Goal: Task Accomplishment & Management: Manage account settings

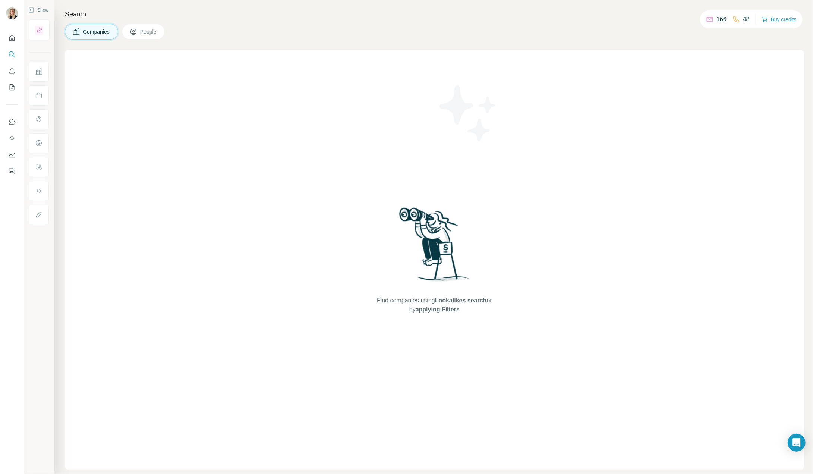
click at [153, 35] on span "People" at bounding box center [148, 31] width 17 height 7
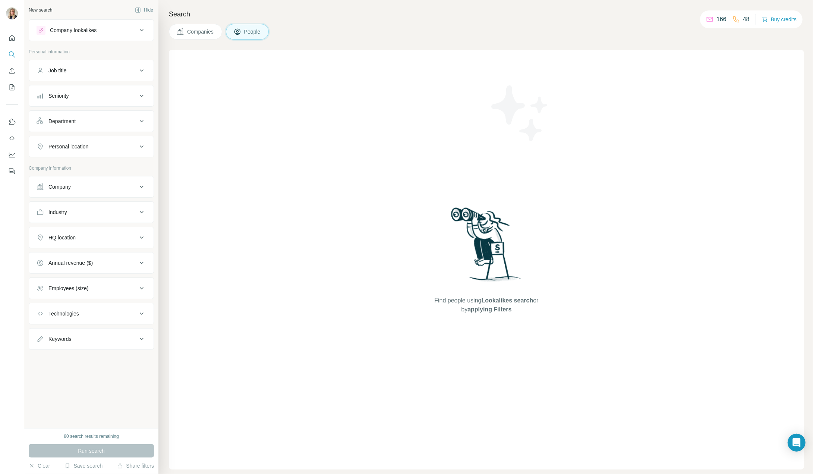
click at [89, 65] on button "Job title" at bounding box center [91, 71] width 125 height 18
click at [78, 84] on input "text" at bounding box center [84, 88] width 95 height 13
type input "****"
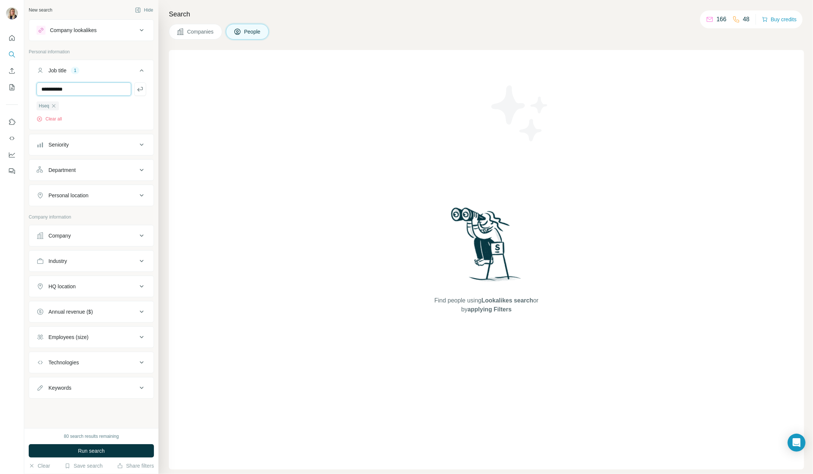
type input "**********"
click at [85, 167] on div "Department" at bounding box center [87, 169] width 101 height 7
click at [94, 185] on input at bounding box center [87, 189] width 92 height 8
click at [123, 157] on ul "Job title 2 Hseq Environment Clear all Seniority Department Personal location" at bounding box center [91, 144] width 125 height 169
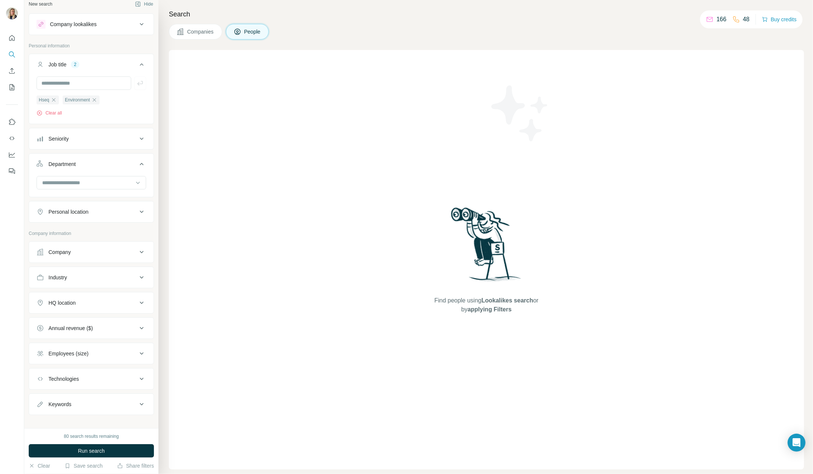
scroll to position [10, 0]
click at [99, 239] on button "Company" at bounding box center [91, 248] width 125 height 18
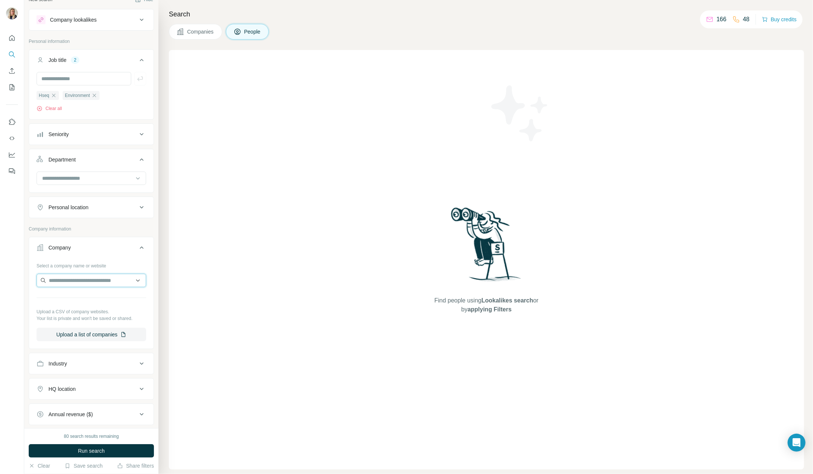
click at [86, 279] on input "text" at bounding box center [92, 280] width 110 height 13
type input "********"
drag, startPoint x: 106, startPoint y: 279, endPoint x: -20, endPoint y: 262, distance: 127.2
click at [0, 262] on html "New search Hide Company lookalikes Personal information Job title 2 Hseq Enviro…" at bounding box center [406, 237] width 813 height 474
click at [92, 244] on div "Company" at bounding box center [87, 247] width 101 height 7
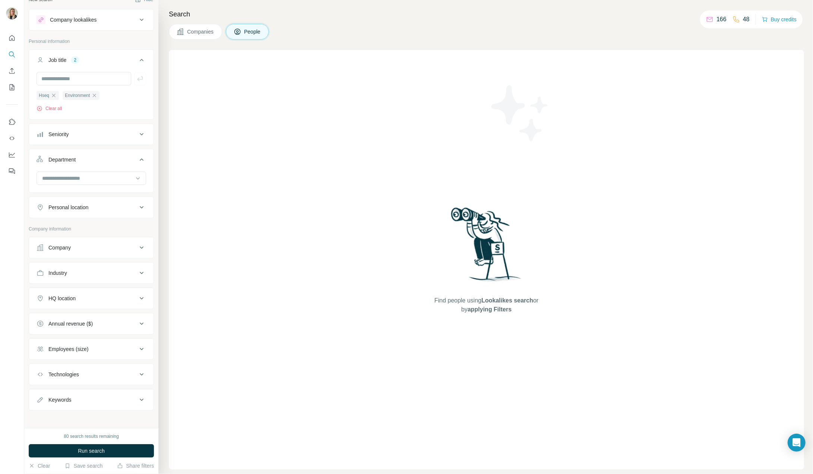
click at [101, 273] on div "Industry" at bounding box center [87, 272] width 101 height 7
click at [85, 289] on input at bounding box center [87, 292] width 92 height 8
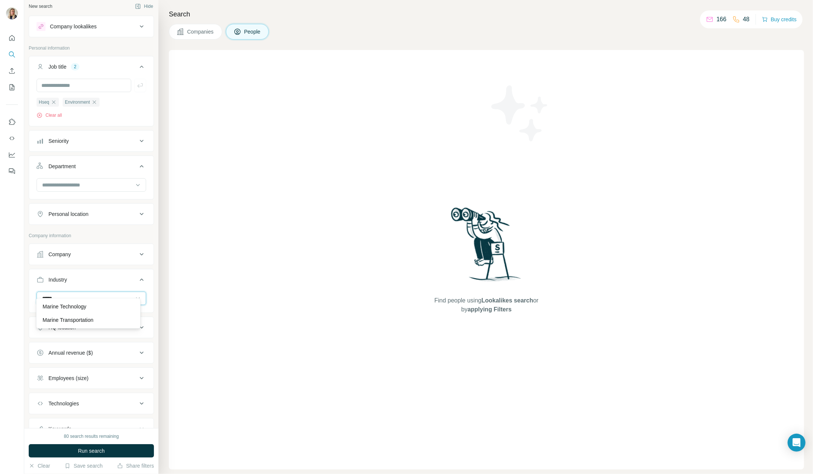
scroll to position [0, 0]
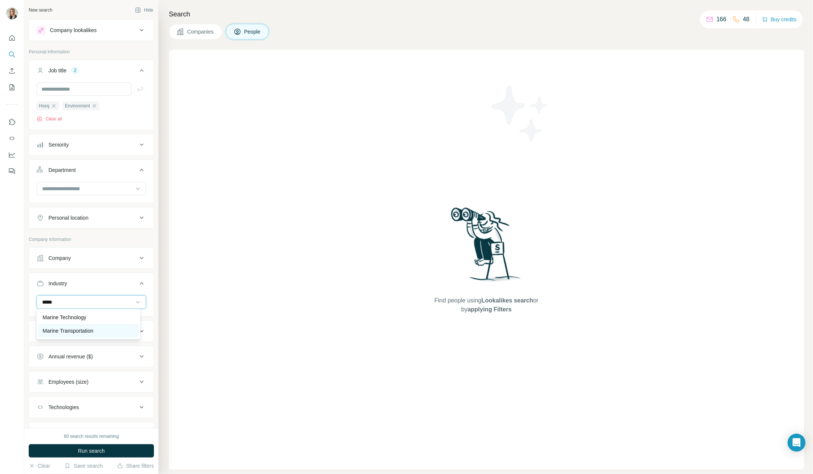
type input "*****"
click at [72, 332] on p "Marine Transportation" at bounding box center [68, 330] width 51 height 7
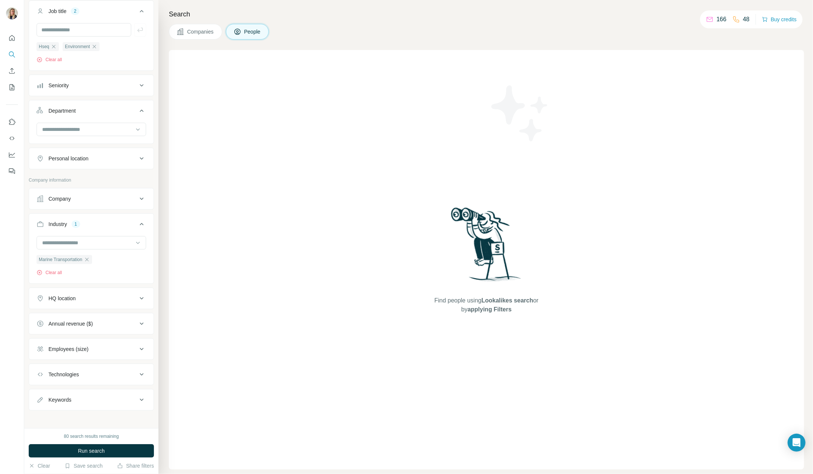
click at [100, 396] on div "Keywords" at bounding box center [87, 399] width 101 height 7
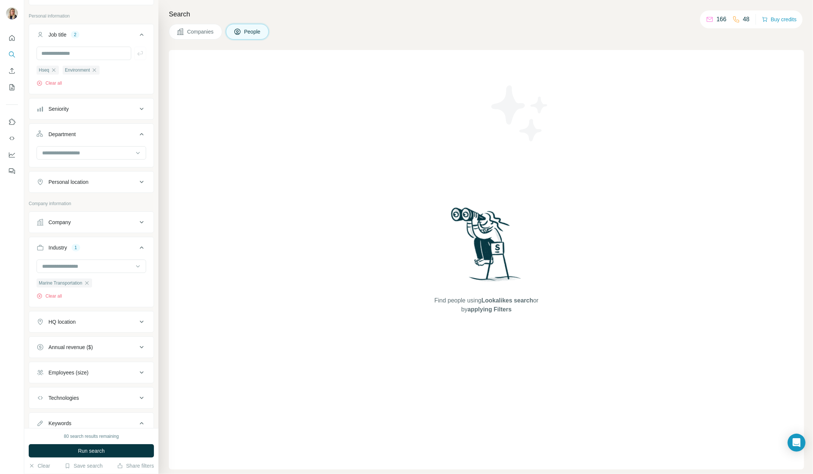
scroll to position [0, 0]
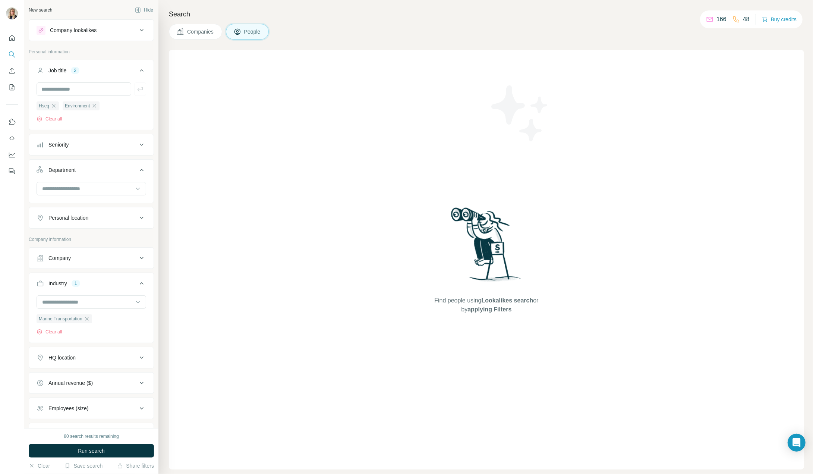
click at [110, 32] on div "Company lookalikes" at bounding box center [87, 30] width 101 height 9
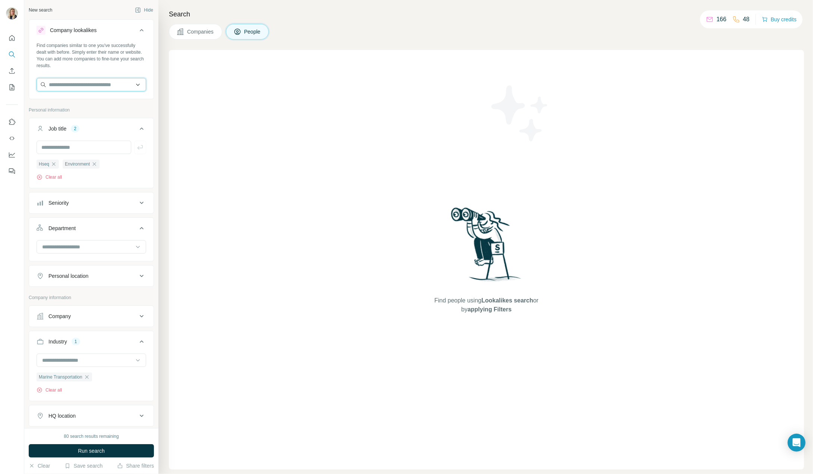
click at [74, 85] on input "text" at bounding box center [92, 84] width 110 height 13
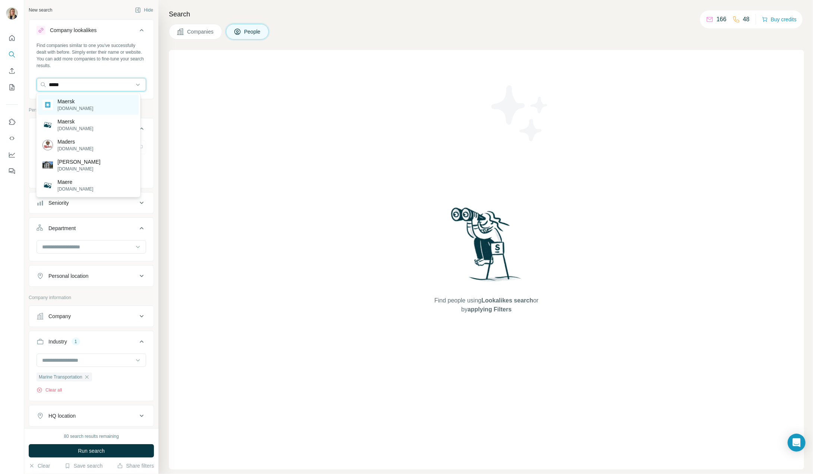
type input "*****"
click at [75, 100] on p "Maersk" at bounding box center [75, 101] width 36 height 7
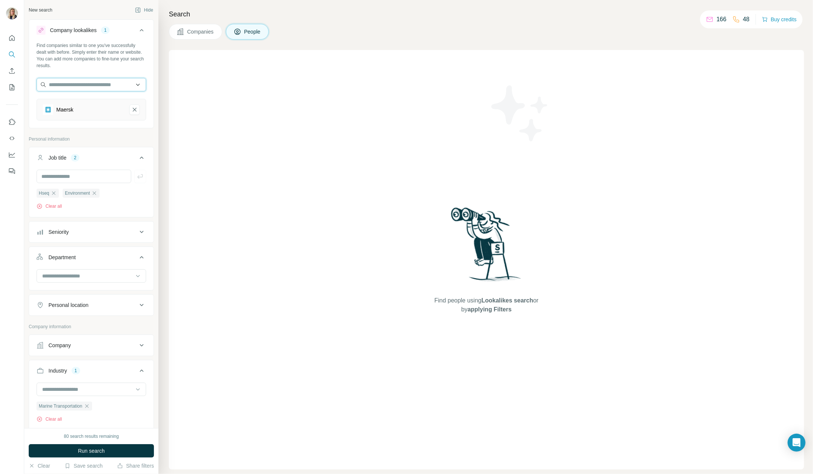
click at [83, 87] on input "text" at bounding box center [92, 84] width 110 height 13
type input "***"
click at [70, 123] on p "Dof" at bounding box center [75, 121] width 36 height 7
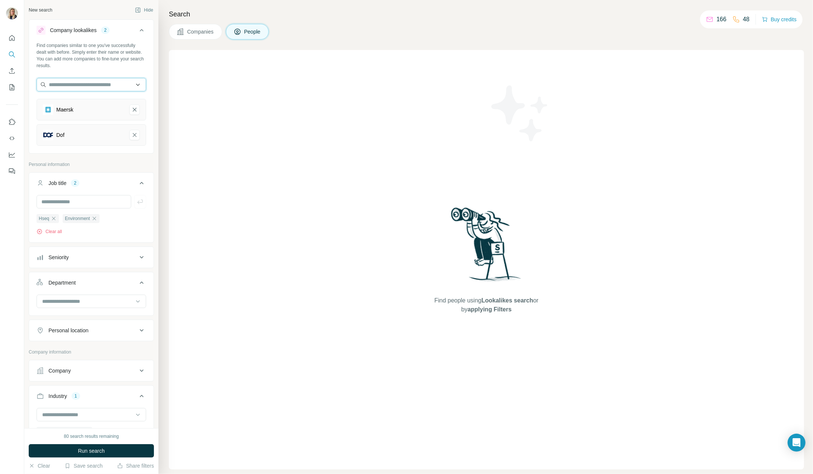
click at [87, 87] on input "text" at bounding box center [92, 84] width 110 height 13
type input "****"
click at [62, 138] on p "Posh" at bounding box center [75, 141] width 36 height 7
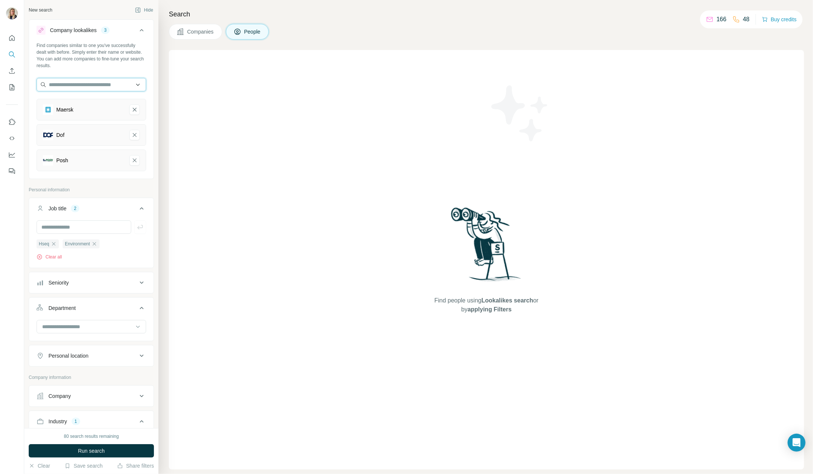
click at [94, 88] on input "text" at bounding box center [92, 84] width 110 height 13
type input "*******"
click at [80, 103] on p "Carnival" at bounding box center [75, 101] width 36 height 7
click at [88, 88] on input "text" at bounding box center [92, 84] width 110 height 13
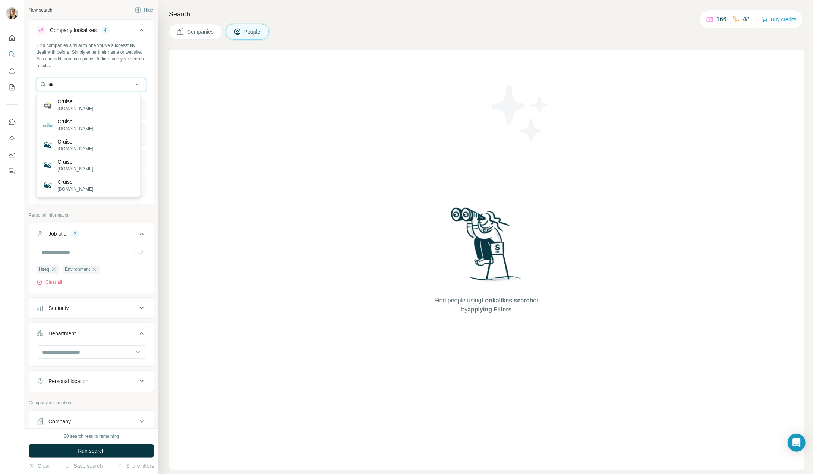
type input "*"
type input "**********"
click at [63, 105] on p "virginvoyages.com" at bounding box center [75, 108] width 36 height 7
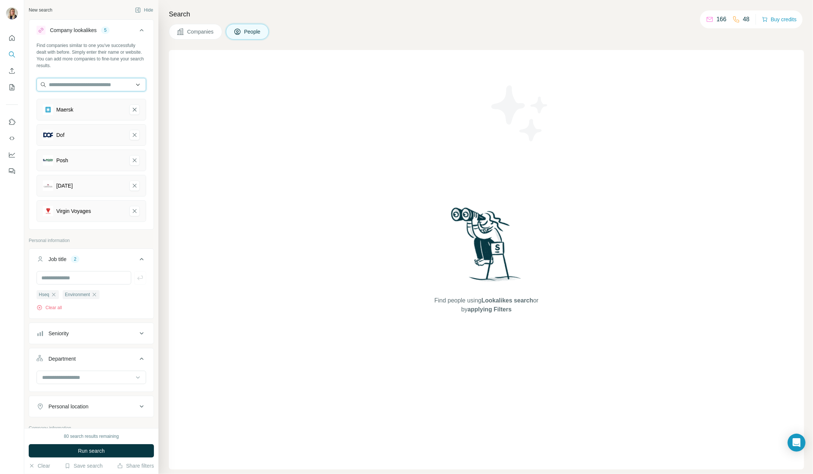
click at [90, 86] on input "text" at bounding box center [92, 84] width 110 height 13
type input "*"
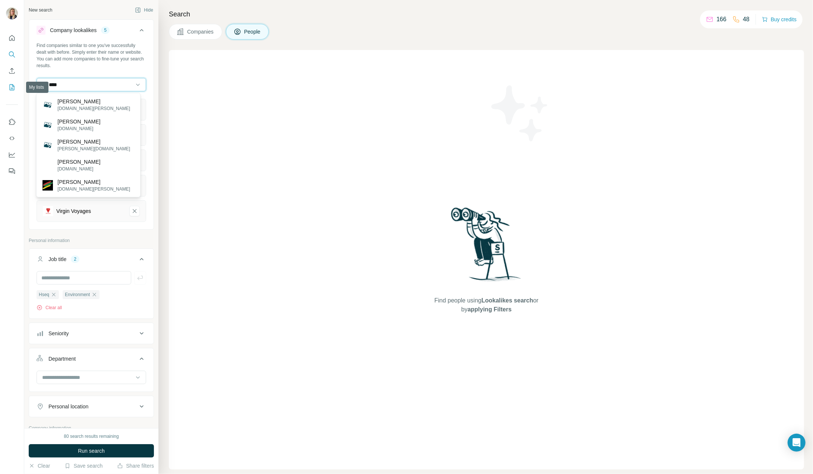
drag, startPoint x: 89, startPoint y: 84, endPoint x: -25, endPoint y: 161, distance: 138.0
click at [0, 161] on html "New search Hide Company lookalikes 5 Find companies similar to one you've succe…" at bounding box center [406, 237] width 813 height 474
type input "********"
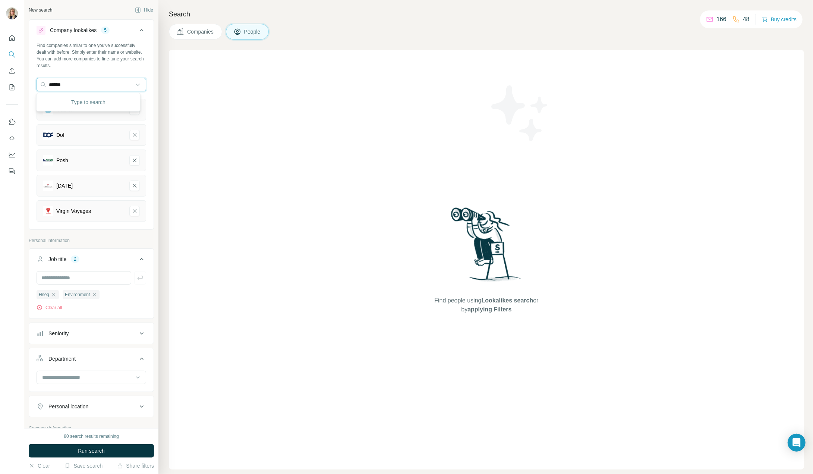
type input "*******"
drag, startPoint x: 113, startPoint y: 85, endPoint x: 11, endPoint y: 65, distance: 103.3
click at [16, 70] on div "New search Hide Company lookalikes 5 Find companies similar to one you've succe…" at bounding box center [406, 237] width 813 height 474
click at [114, 57] on div "Find companies similar to one you've successfully dealt with before. Simply ent…" at bounding box center [92, 55] width 110 height 27
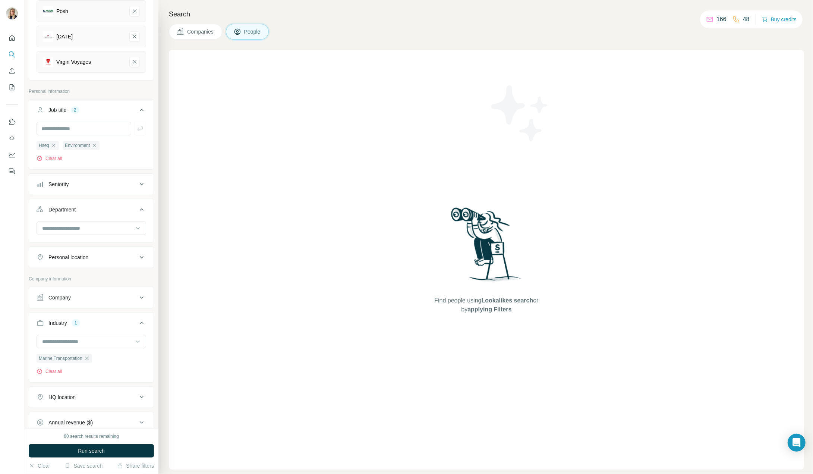
click at [99, 455] on button "Run search" at bounding box center [91, 450] width 125 height 13
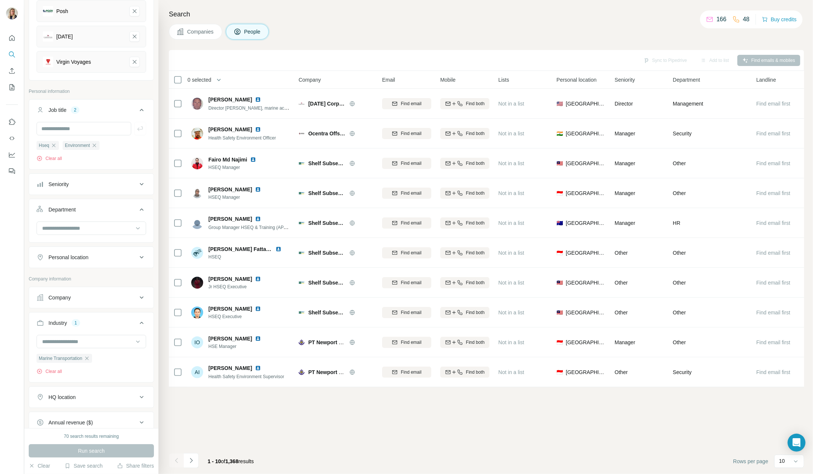
click at [573, 79] on span "Personal location" at bounding box center [577, 79] width 40 height 7
click at [797, 463] on icon at bounding box center [795, 461] width 7 height 7
click at [786, 403] on p "60" at bounding box center [784, 404] width 6 height 7
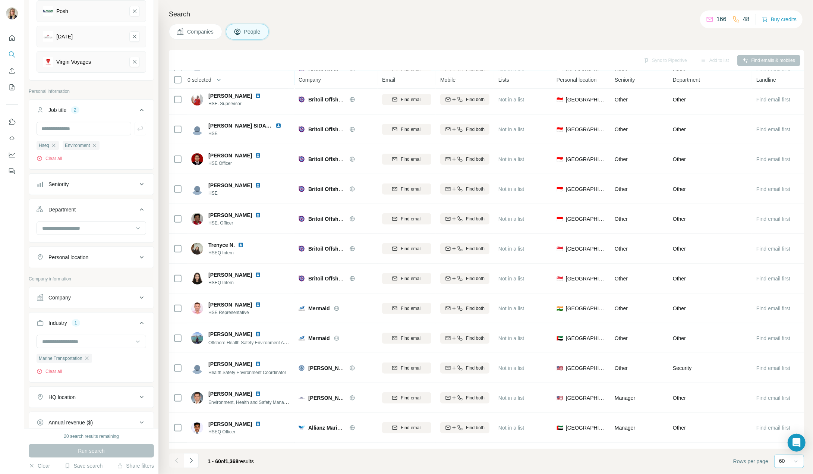
scroll to position [410, 0]
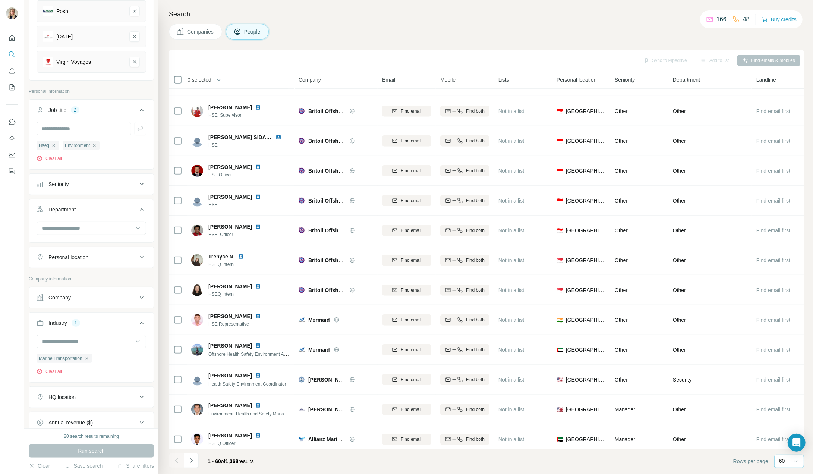
click at [597, 80] on span "Personal location" at bounding box center [577, 79] width 40 height 7
click at [221, 79] on icon "button" at bounding box center [218, 79] width 7 height 7
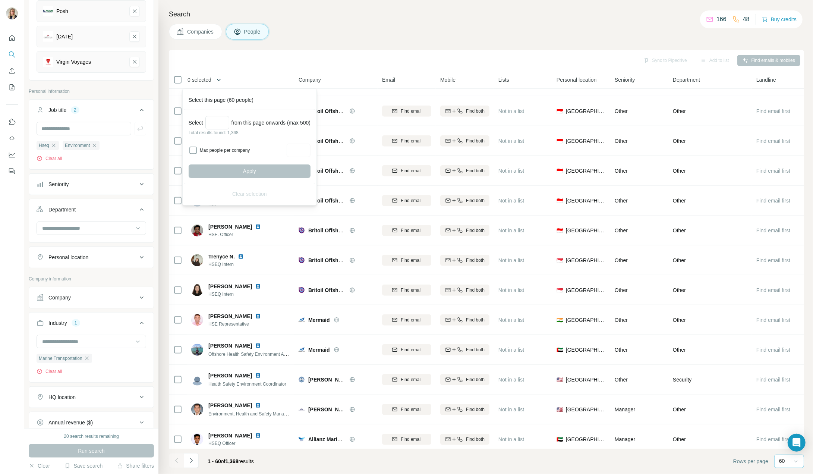
click at [221, 79] on icon "button" at bounding box center [218, 79] width 7 height 7
click at [411, 29] on div "Companies People" at bounding box center [486, 32] width 635 height 16
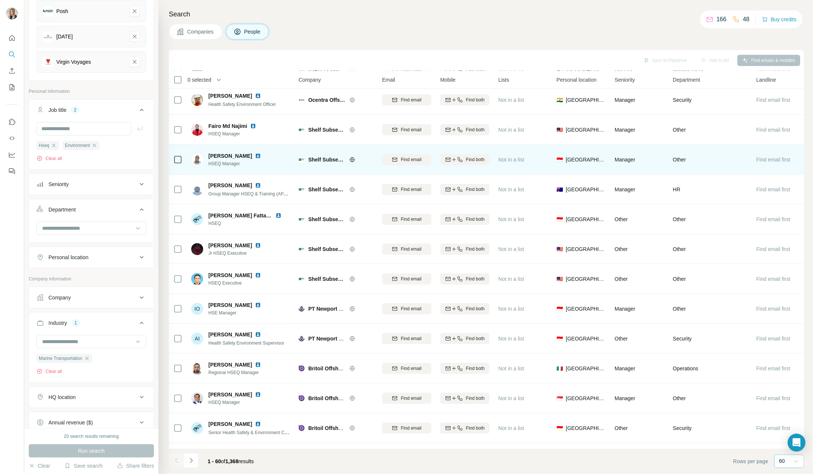
scroll to position [0, 0]
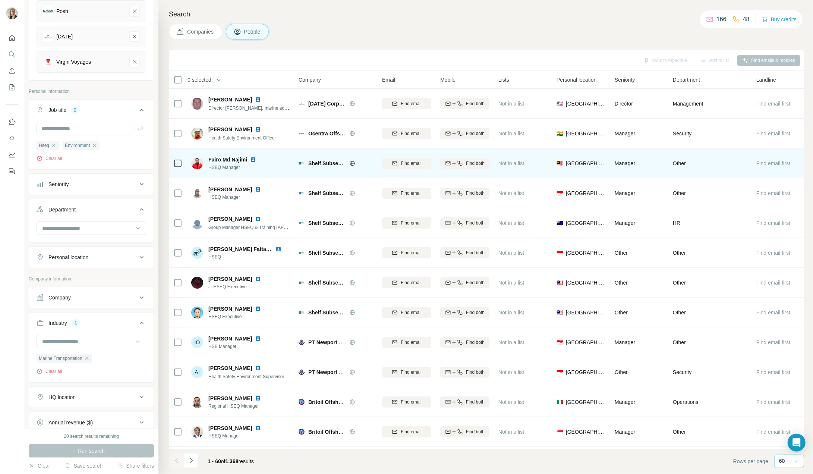
click at [253, 160] on img at bounding box center [253, 160] width 6 height 6
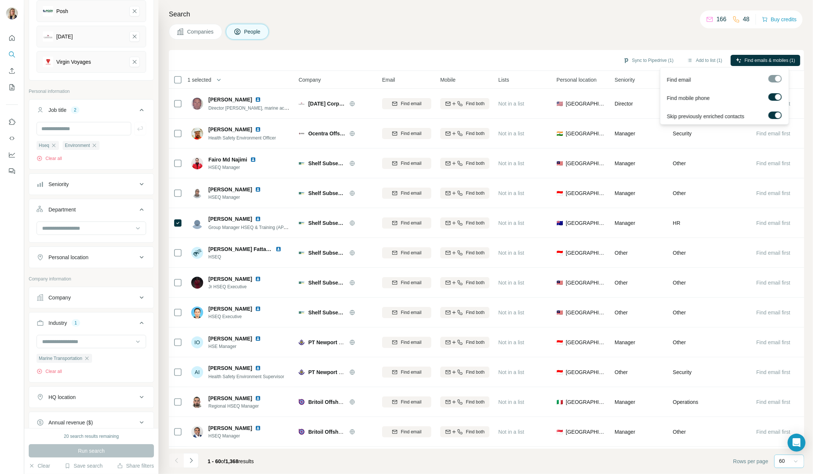
scroll to position [1, 0]
click at [753, 44] on div "Search Companies People Sync to Pipedrive (1) Add to list (1) Find emails & mob…" at bounding box center [485, 237] width 655 height 474
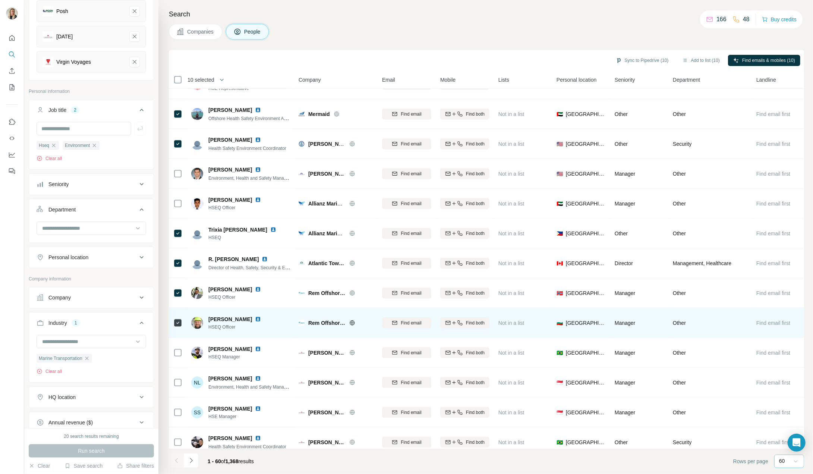
scroll to position [709, 0]
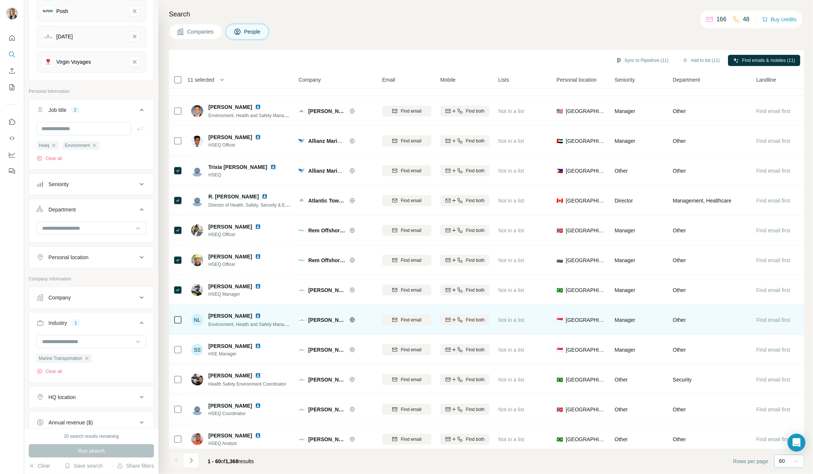
click at [181, 321] on div at bounding box center [177, 319] width 9 height 9
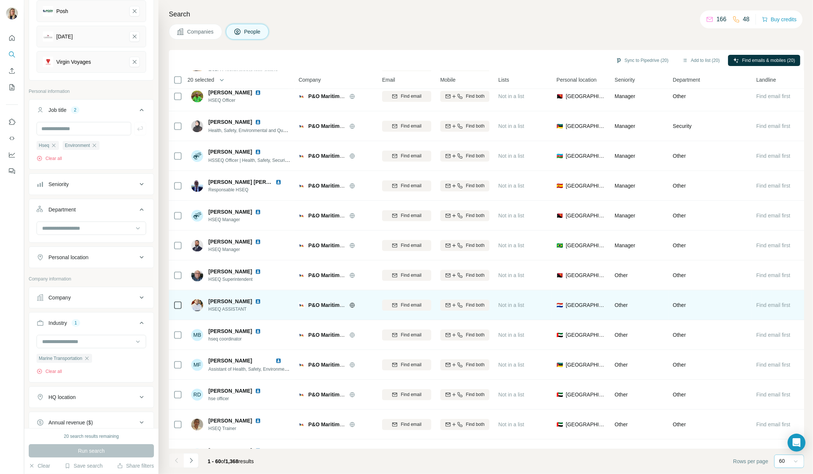
scroll to position [1433, 0]
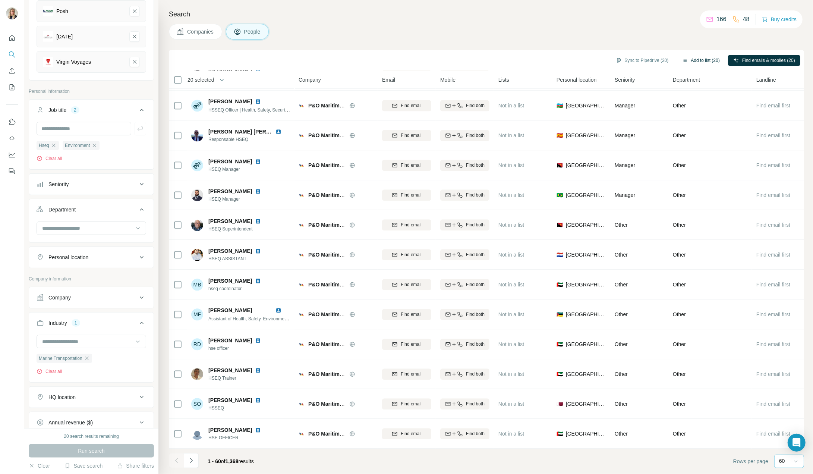
click at [699, 58] on button "Add to list (20)" at bounding box center [701, 60] width 48 height 11
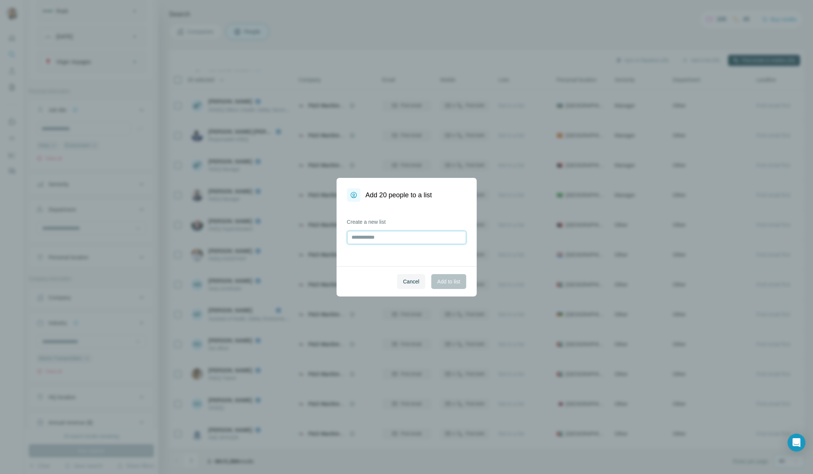
click at [379, 233] on input "text" at bounding box center [406, 237] width 119 height 13
type input "**********"
click at [455, 284] on span "Add to list" at bounding box center [448, 281] width 23 height 7
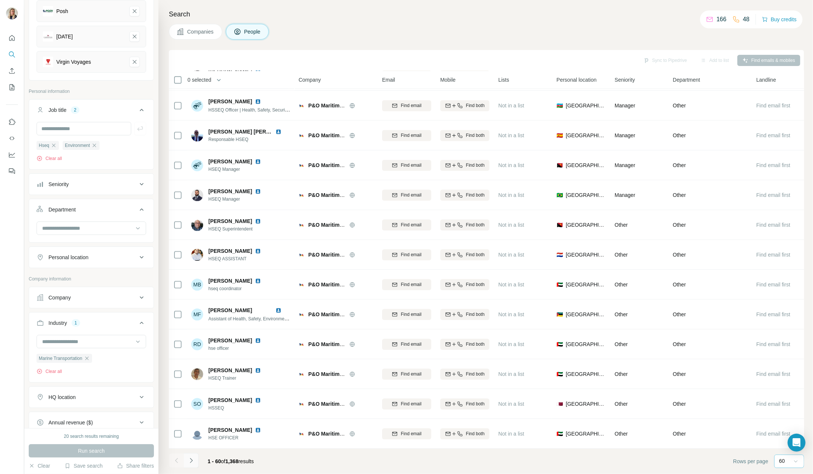
click at [186, 462] on button "Navigate to next page" at bounding box center [191, 460] width 15 height 15
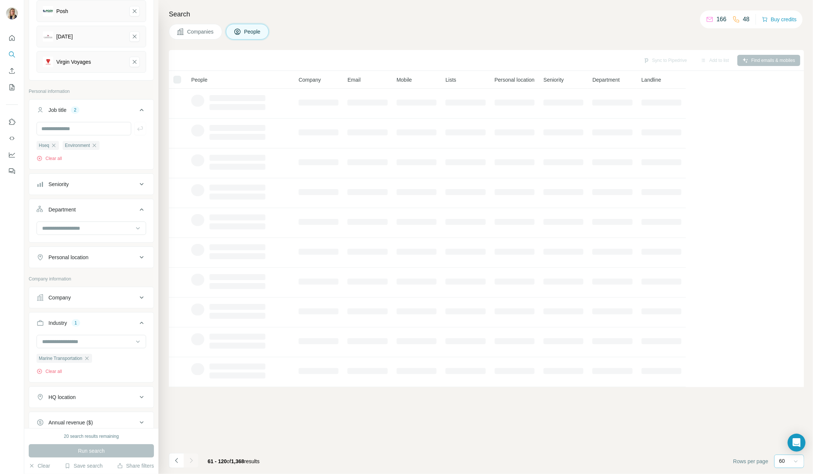
scroll to position [0, 0]
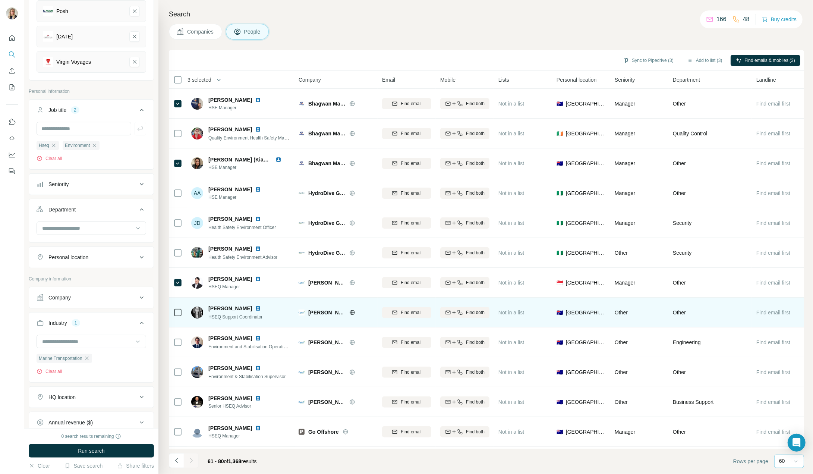
click at [182, 314] on icon at bounding box center [177, 312] width 9 height 9
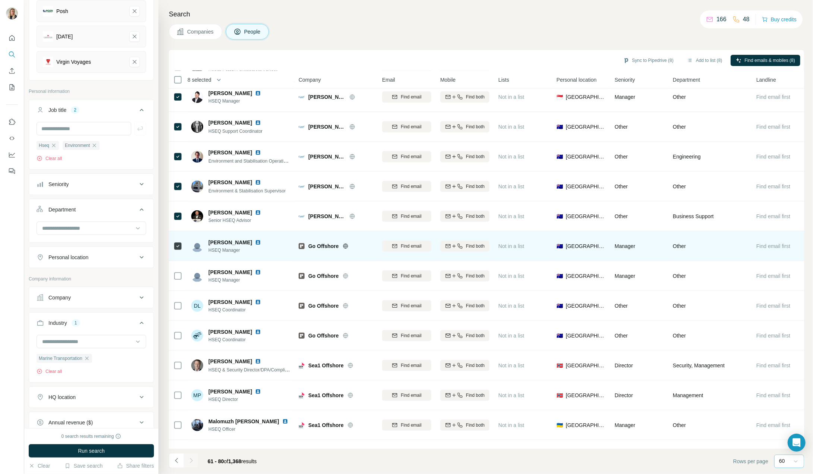
scroll to position [186, 0]
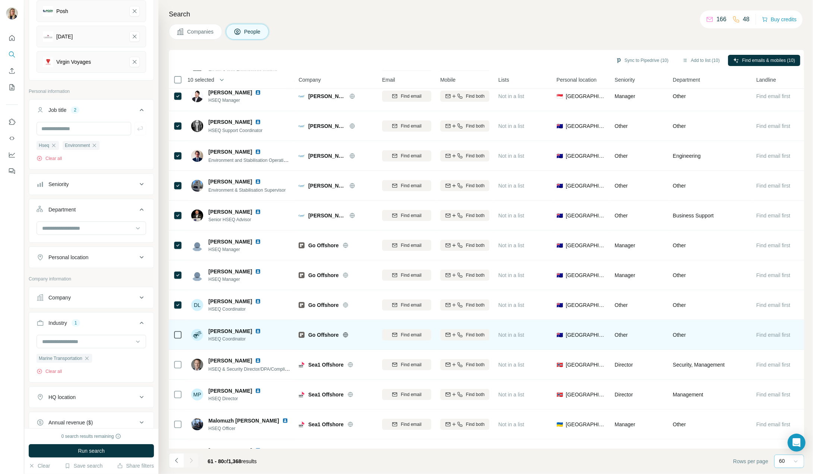
click at [181, 333] on div at bounding box center [177, 334] width 9 height 9
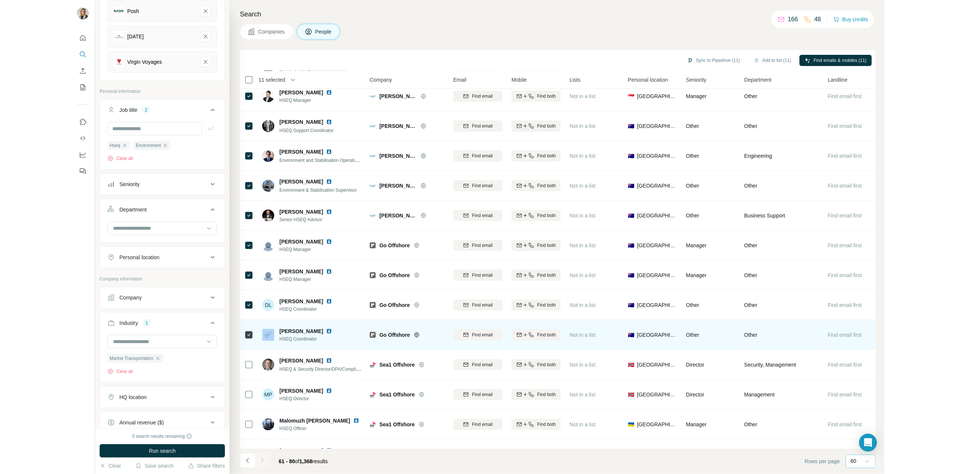
scroll to position [240, 0]
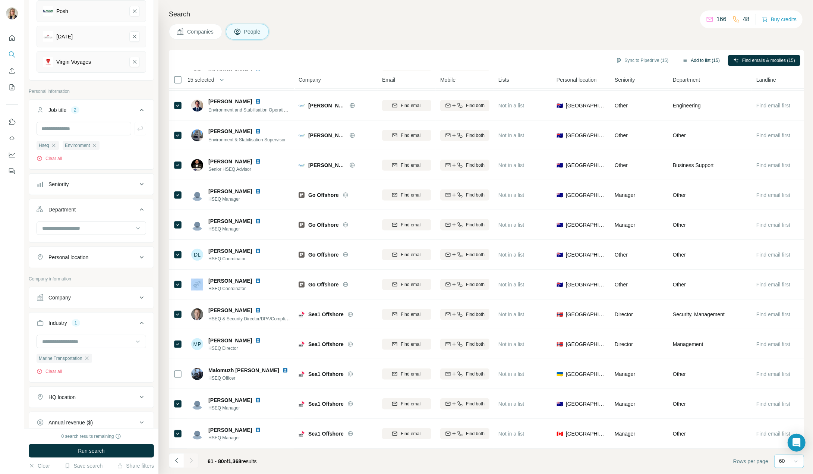
click at [707, 60] on button "Add to list (15)" at bounding box center [701, 60] width 48 height 11
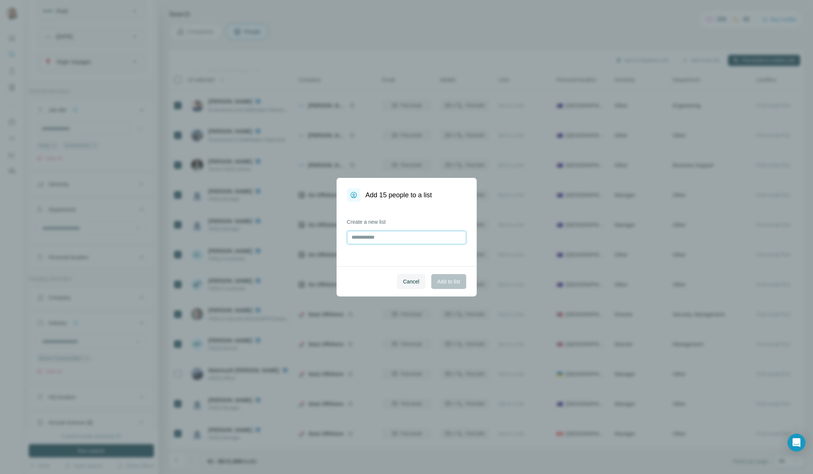
click at [377, 234] on input "text" at bounding box center [406, 237] width 119 height 13
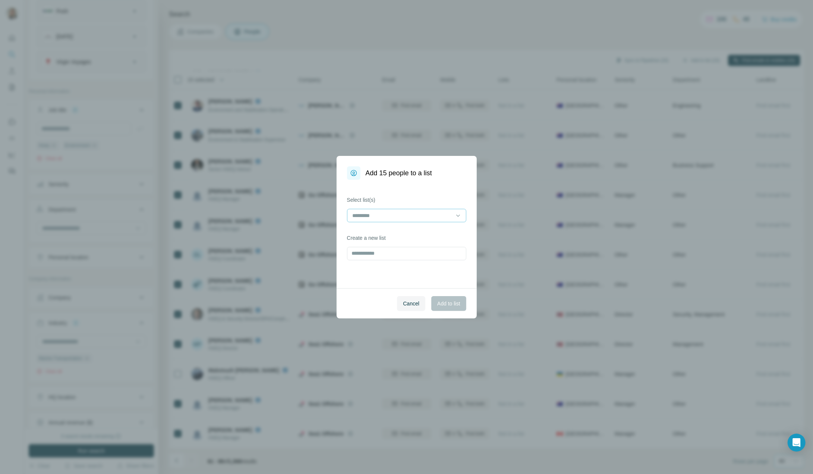
click at [386, 220] on div at bounding box center [402, 215] width 101 height 13
click at [382, 234] on div "Test [PERSON_NAME]" at bounding box center [407, 232] width 107 height 7
click at [451, 304] on span "Add to list" at bounding box center [448, 303] width 23 height 7
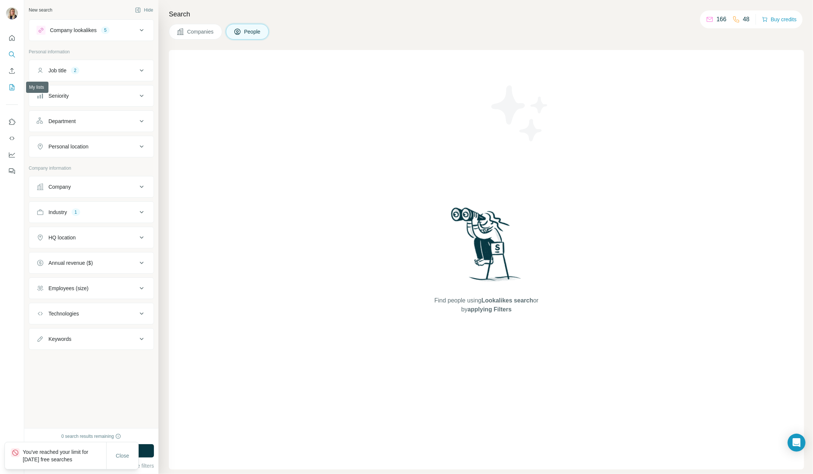
click at [10, 88] on icon "My lists" at bounding box center [11, 87] width 7 height 7
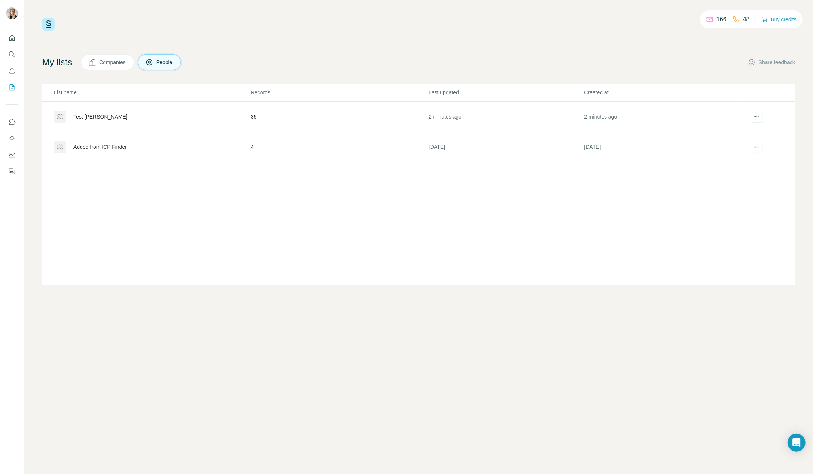
click at [90, 117] on div "Test [PERSON_NAME]" at bounding box center [100, 116] width 54 height 7
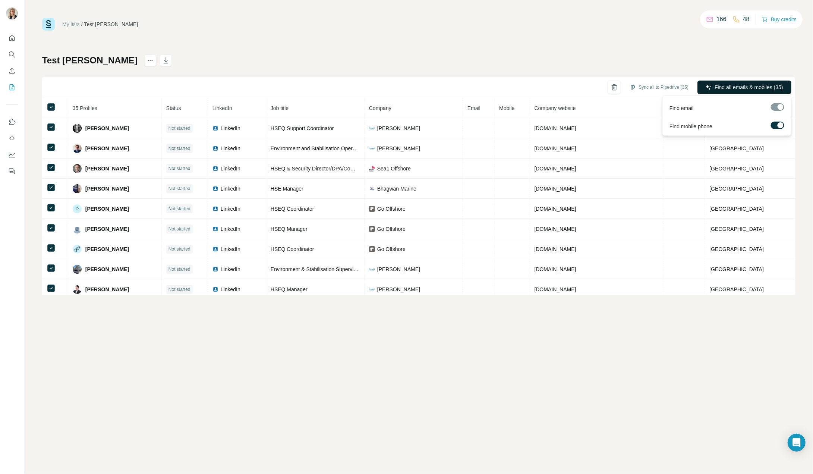
click at [755, 87] on span "Find all emails & mobiles (35)" at bounding box center [749, 87] width 69 height 7
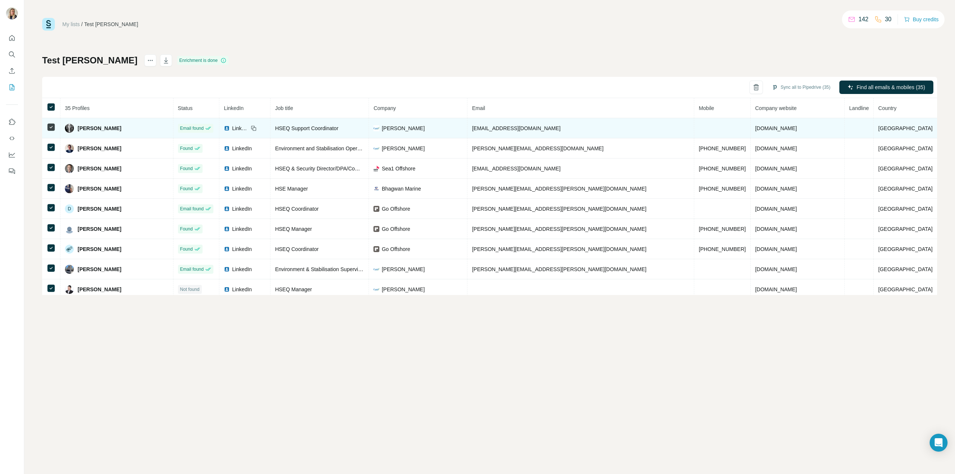
click at [151, 128] on div "[PERSON_NAME]" at bounding box center [117, 128] width 104 height 9
click at [119, 128] on span "[PERSON_NAME]" at bounding box center [100, 128] width 44 height 7
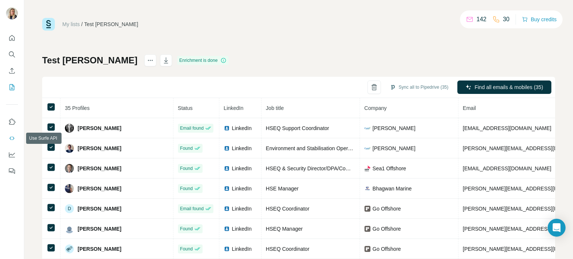
click at [15, 134] on button "Use Surfe API" at bounding box center [12, 138] width 12 height 13
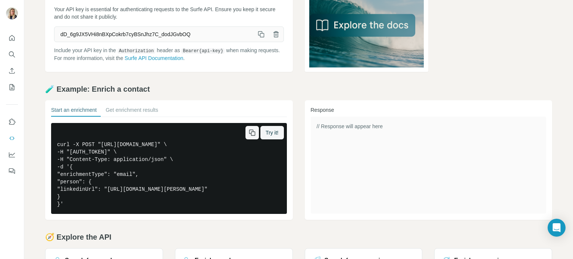
scroll to position [132, 0]
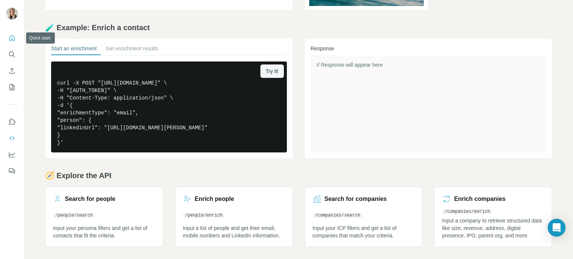
click at [17, 40] on button "Quick start" at bounding box center [12, 37] width 12 height 13
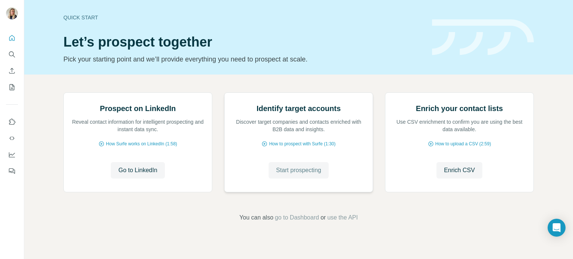
scroll to position [63, 0]
click at [303, 147] on span "How to prospect with Surfe (1:30)" at bounding box center [302, 144] width 66 height 7
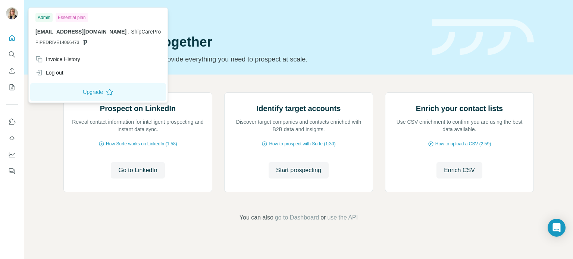
click at [15, 15] on img at bounding box center [12, 13] width 12 height 12
click at [342, 21] on div "Quick start" at bounding box center [242, 17] width 359 height 7
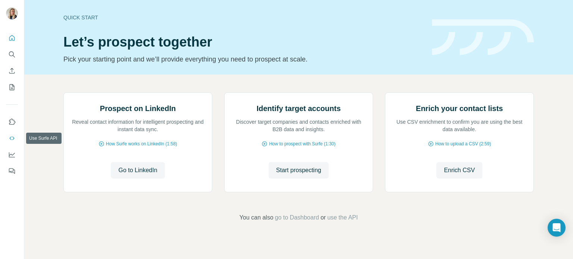
click at [13, 139] on icon "Use Surfe API" at bounding box center [11, 138] width 7 height 7
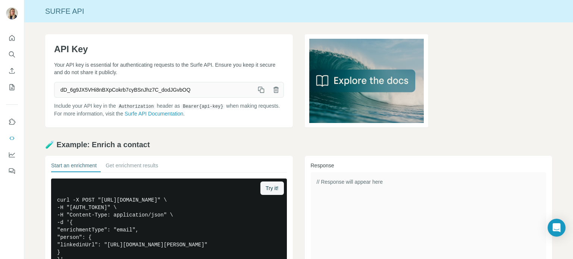
click at [260, 89] on icon "button" at bounding box center [262, 91] width 4 height 4
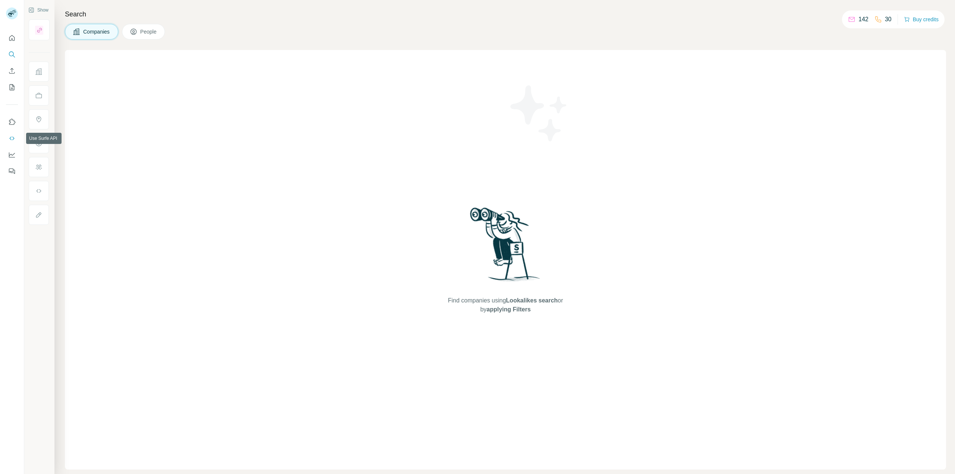
click at [13, 139] on icon "Use Surfe API" at bounding box center [11, 138] width 7 height 7
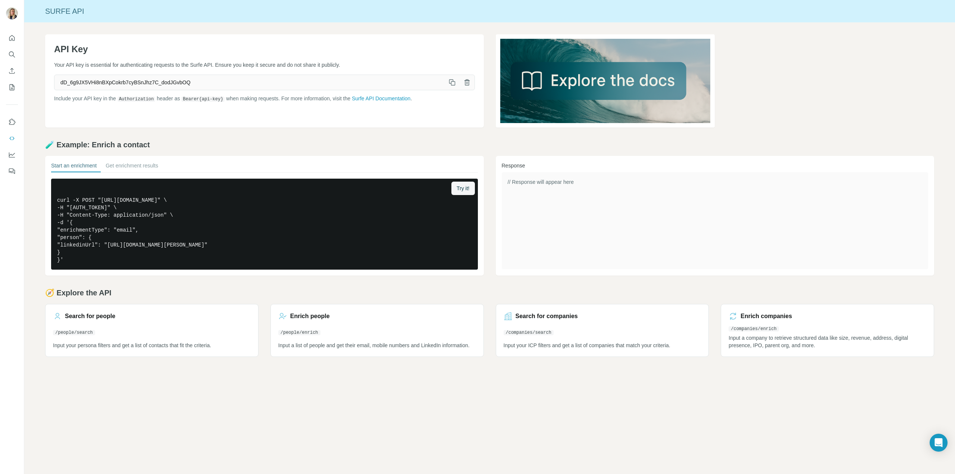
click at [536, 182] on span "// Response will appear here" at bounding box center [541, 182] width 66 height 6
click at [626, 193] on div "// Response will appear here" at bounding box center [715, 220] width 427 height 97
click at [158, 165] on button "Get enrichment results" at bounding box center [132, 167] width 53 height 10
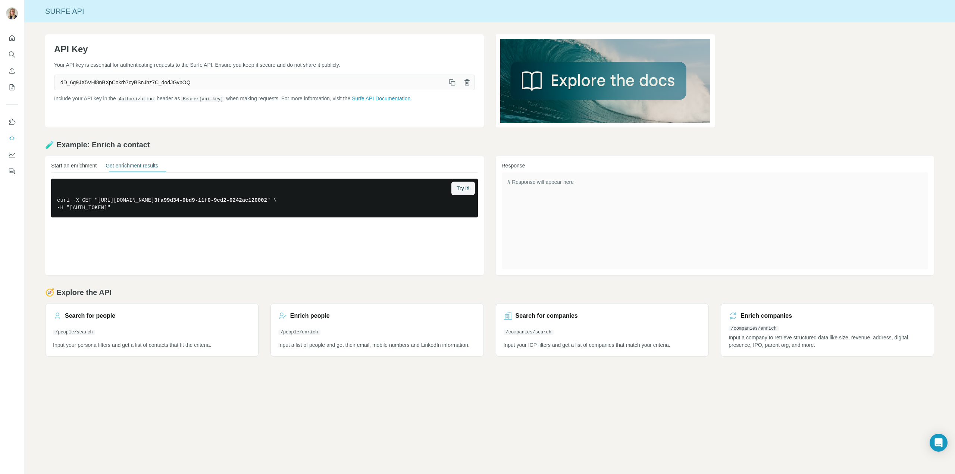
click at [78, 163] on button "Start an enrichment" at bounding box center [73, 167] width 45 height 10
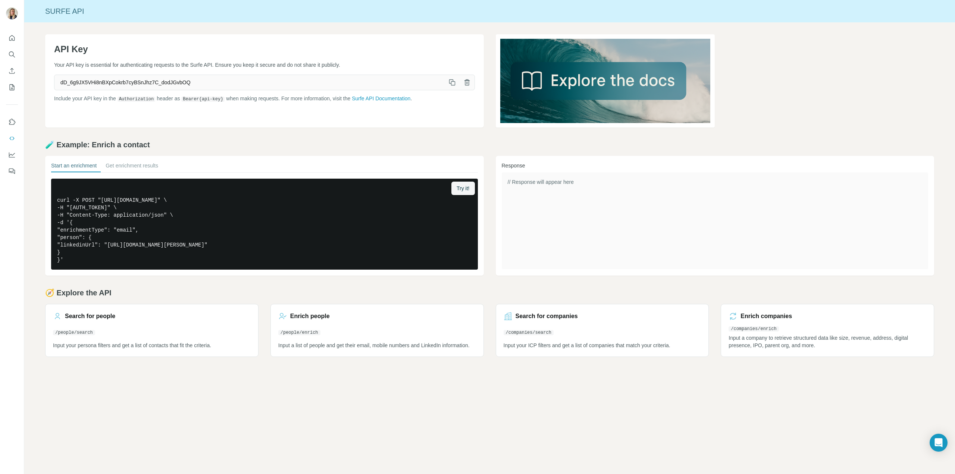
click at [528, 191] on div "// Response will appear here" at bounding box center [715, 220] width 427 height 97
click at [523, 176] on div "// Response will appear here" at bounding box center [715, 220] width 427 height 97
click at [522, 180] on span "// Response will appear here" at bounding box center [541, 182] width 66 height 6
click at [519, 183] on span "// Response will appear here" at bounding box center [541, 182] width 66 height 6
click at [522, 185] on div "// Response will appear here" at bounding box center [715, 220] width 427 height 97
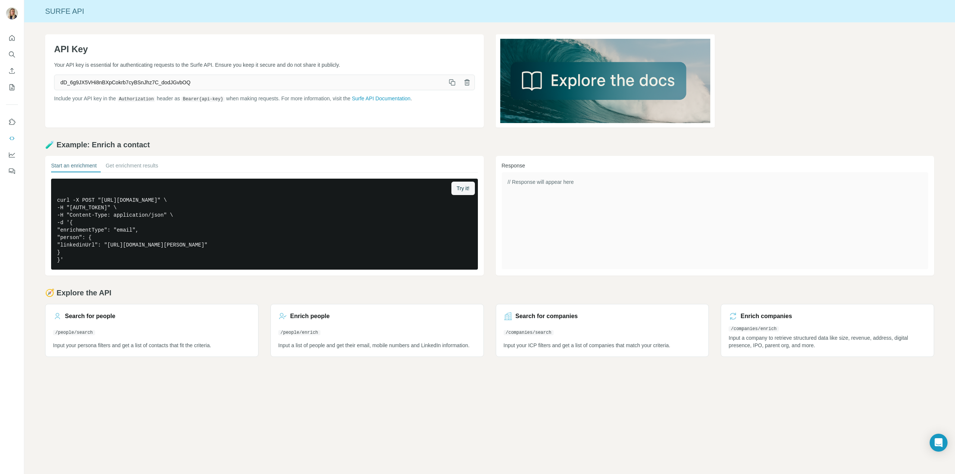
click at [522, 179] on span "// Response will appear here" at bounding box center [541, 182] width 66 height 6
click at [89, 255] on pre "curl -X POST "[URL][DOMAIN_NAME]" \ -H "[AUTH_TOKEN]" \ -H "Content-Type: appli…" at bounding box center [264, 224] width 427 height 91
click at [87, 251] on pre "curl -X POST "[URL][DOMAIN_NAME]" \ -H "[AUTH_TOKEN]" \ -H "Content-Type: appli…" at bounding box center [264, 224] width 427 height 91
click at [136, 202] on pre "curl -X POST "[URL][DOMAIN_NAME]" \ -H "[AUTH_TOKEN]" \ -H "Content-Type: appli…" at bounding box center [264, 224] width 427 height 91
drag, startPoint x: 75, startPoint y: 251, endPoint x: 99, endPoint y: 233, distance: 30.1
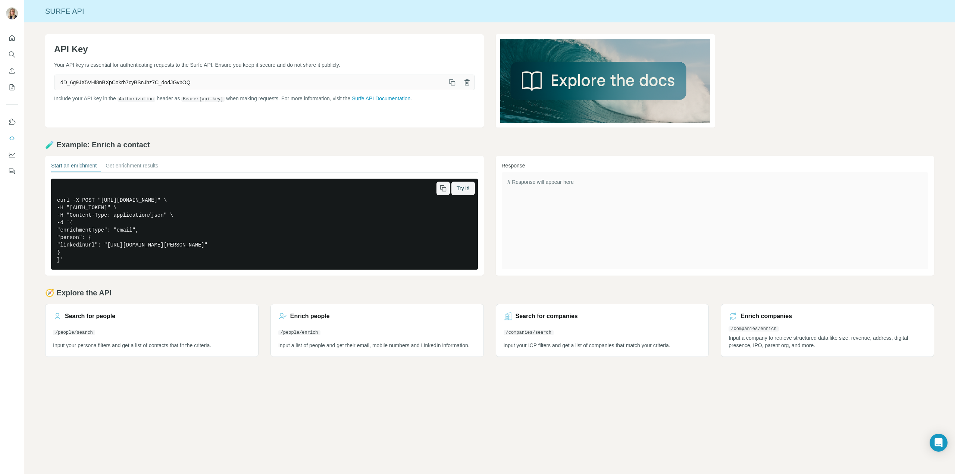
click at [75, 249] on pre "curl -X POST "[URL][DOMAIN_NAME]" \ -H "[AUTH_TOKEN]" \ -H "Content-Type: appli…" at bounding box center [264, 224] width 427 height 91
click at [104, 231] on pre "curl -X POST "[URL][DOMAIN_NAME]" \ -H "[AUTH_TOKEN]" \ -H "Content-Type: appli…" at bounding box center [264, 224] width 427 height 91
click at [10, 89] on icon "My lists" at bounding box center [12, 87] width 5 height 6
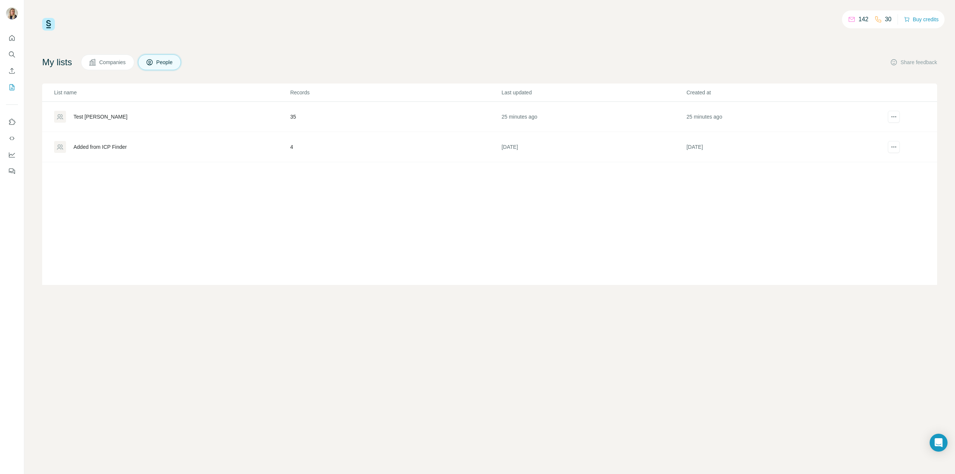
click at [97, 113] on div "Test [PERSON_NAME]" at bounding box center [100, 116] width 54 height 7
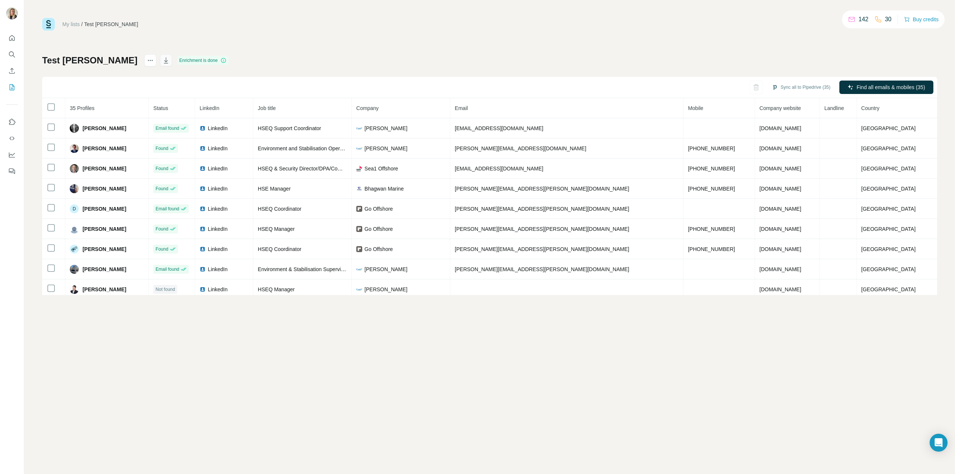
click at [162, 59] on icon "button" at bounding box center [165, 60] width 7 height 7
